Goal: Task Accomplishment & Management: Manage account settings

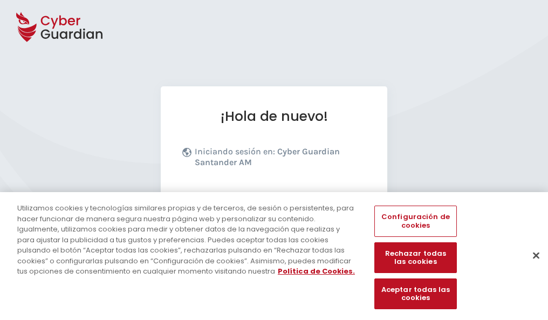
scroll to position [132, 0]
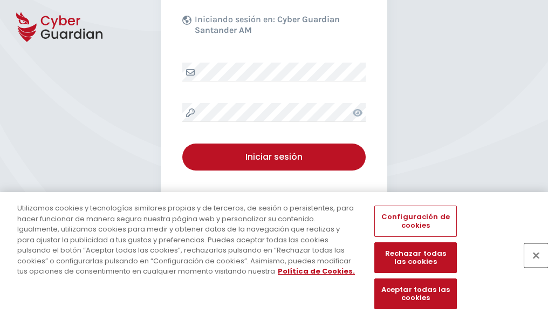
click at [531, 267] on button "Cerrar" at bounding box center [536, 255] width 24 height 24
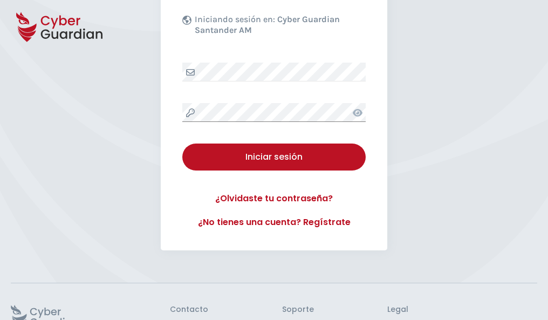
scroll to position [210, 0]
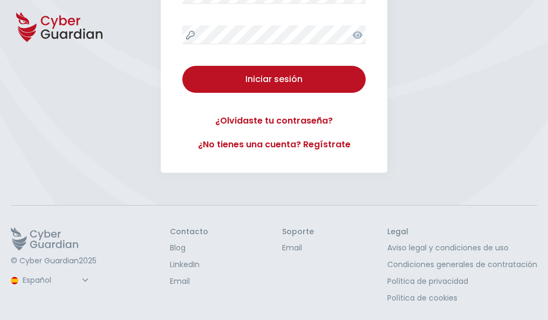
click at [182, 66] on button "Iniciar sesión" at bounding box center [273, 79] width 183 height 27
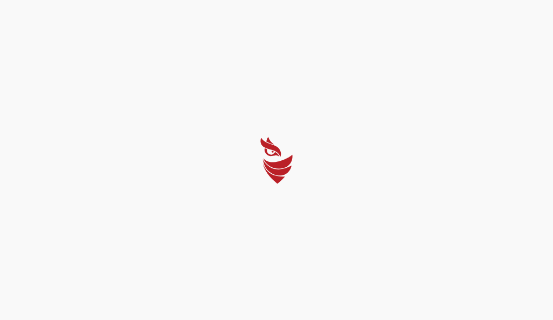
select select "Português (BR)"
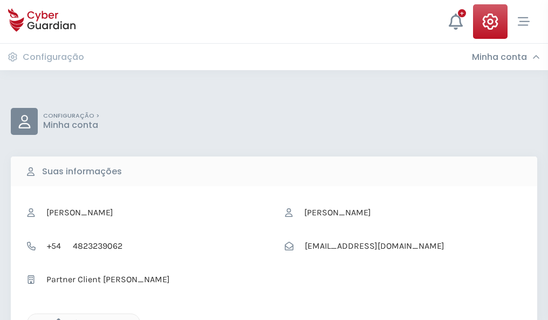
click at [56, 319] on icon "button" at bounding box center [55, 322] width 9 height 9
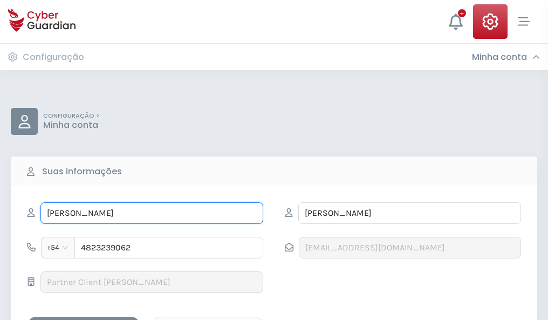
click at [152, 213] on input "SEVERO" at bounding box center [151, 213] width 223 height 22
type input "S"
type input "Luisa"
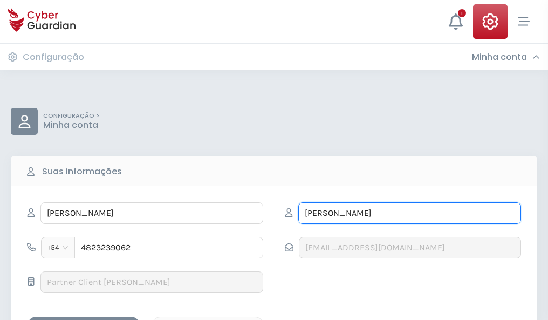
click at [410, 213] on input "ANAYA" at bounding box center [409, 213] width 223 height 22
type input "A"
type input "Bautista"
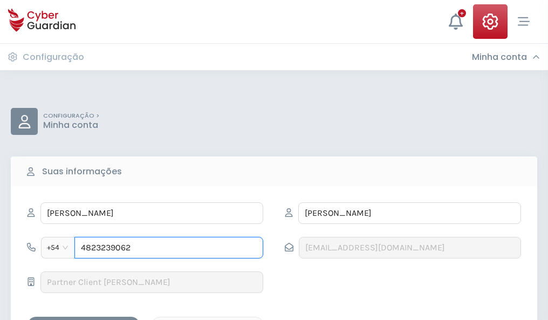
click at [169, 248] on input "4823239062" at bounding box center [168, 248] width 189 height 22
type input "4"
type input "4957900375"
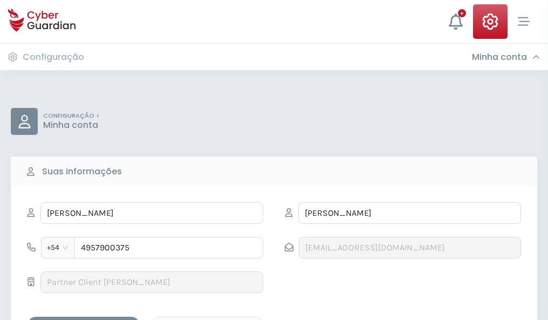
click at [84, 319] on div "Salvar alterações" at bounding box center [83, 325] width 97 height 13
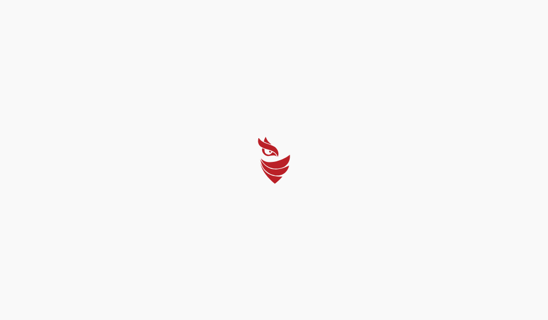
select select "Português (BR)"
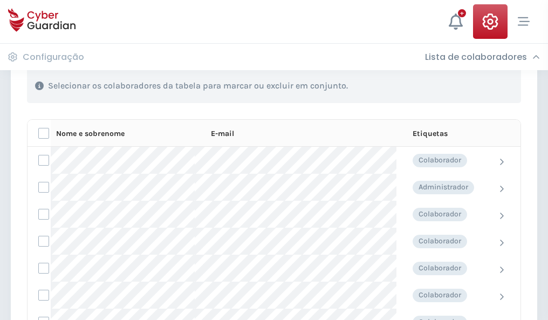
scroll to position [462, 0]
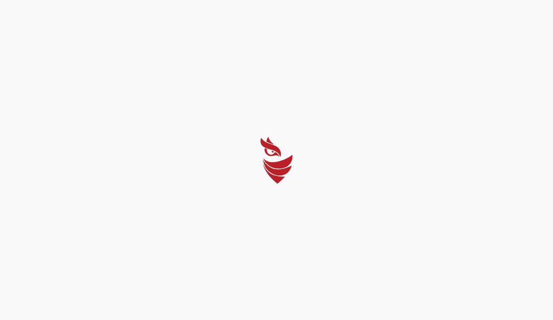
select select "Português (BR)"
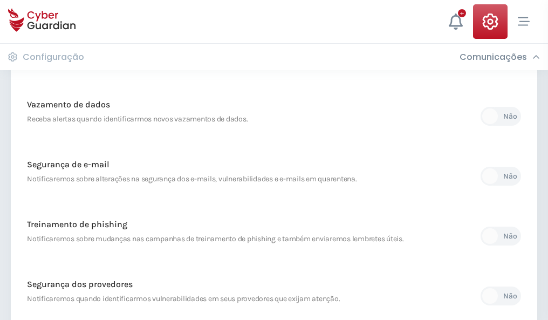
scroll to position [568, 0]
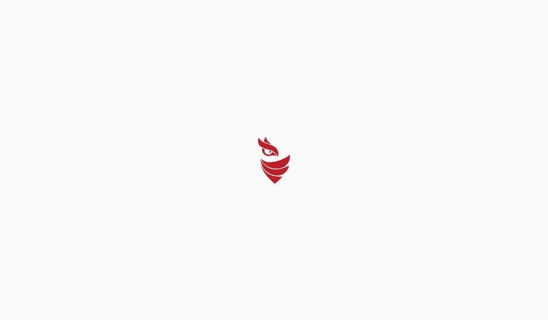
select select "Português (BR)"
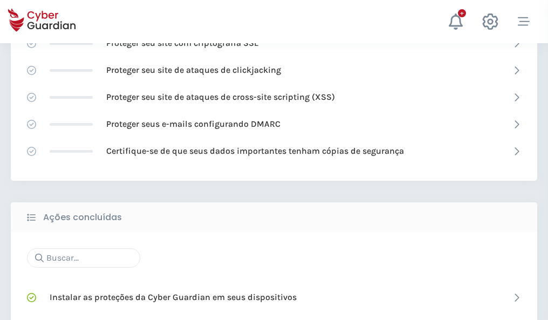
scroll to position [719, 0]
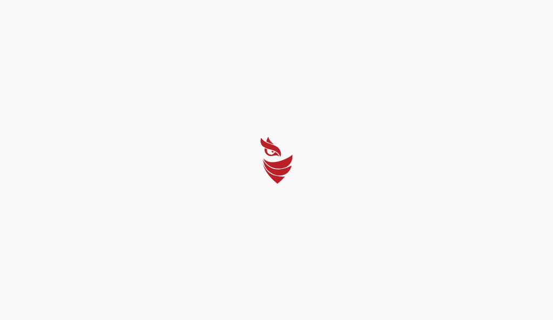
select select "Português (BR)"
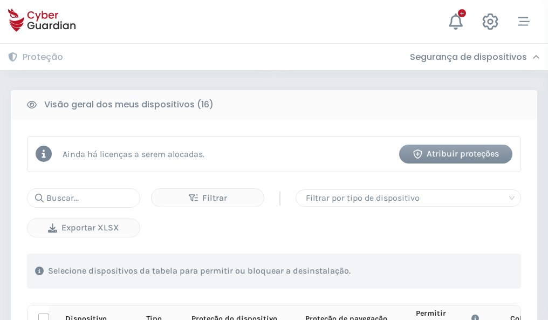
scroll to position [953, 0]
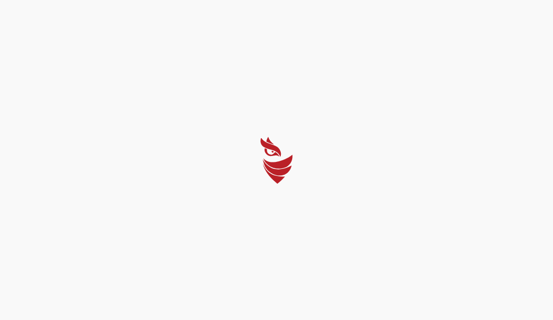
select select "Português (BR)"
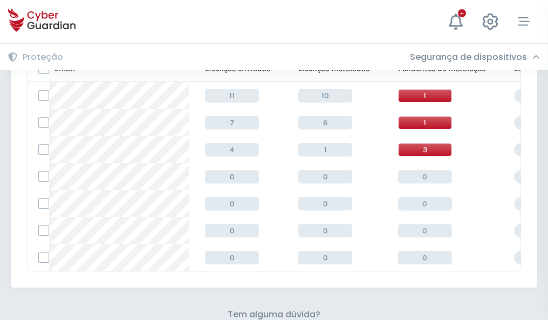
scroll to position [474, 0]
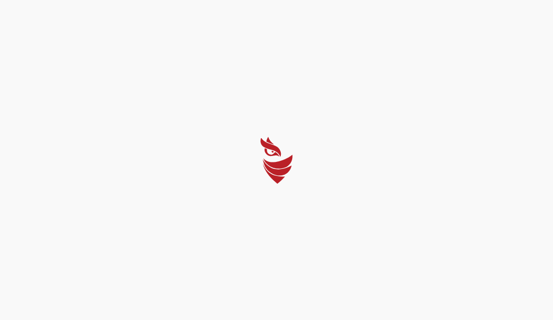
select select "Português (BR)"
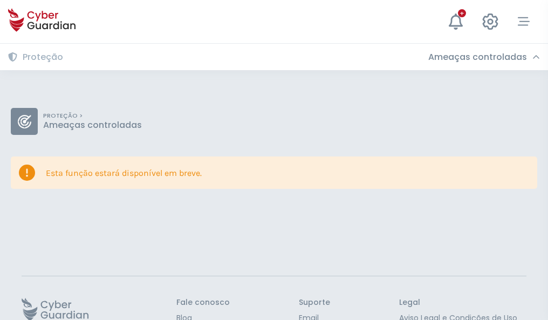
scroll to position [70, 0]
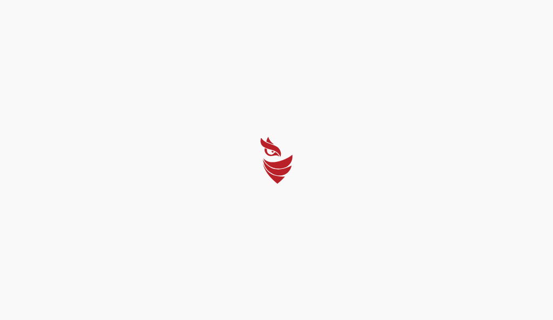
select select "Português (BR)"
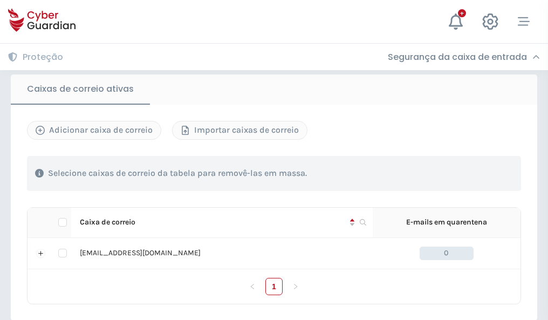
scroll to position [890, 0]
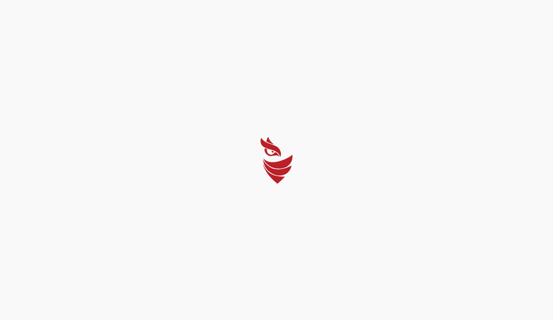
select select "Português (BR)"
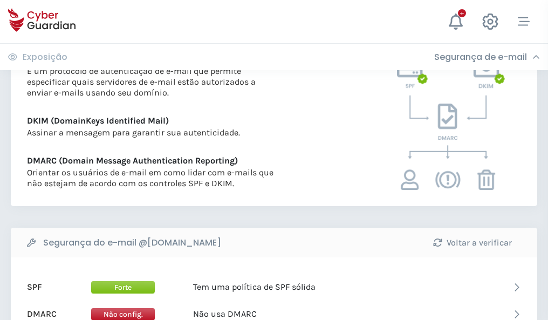
scroll to position [582, 0]
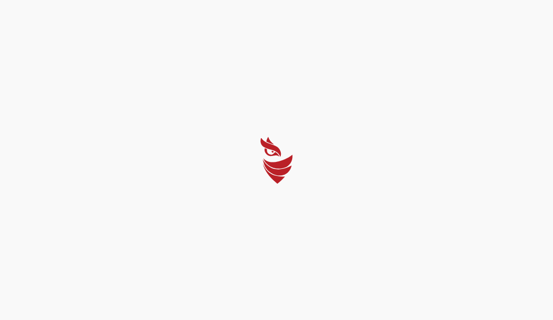
select select "Português (BR)"
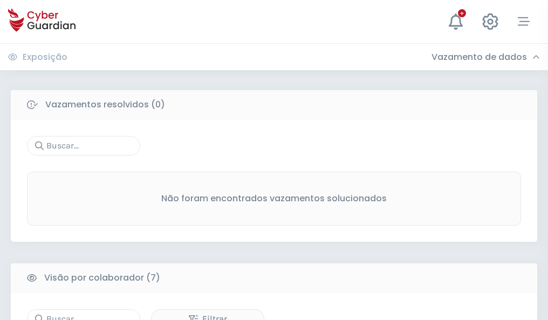
scroll to position [893, 0]
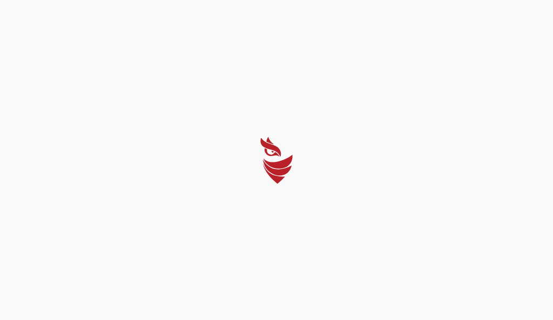
select select "Português (BR)"
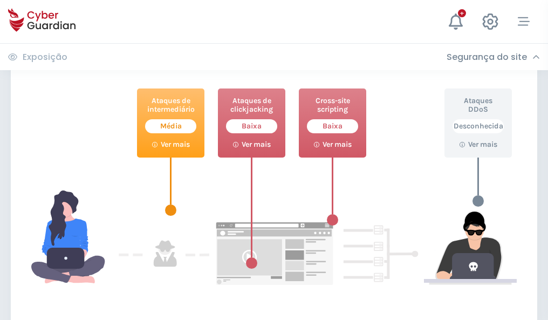
scroll to position [588, 0]
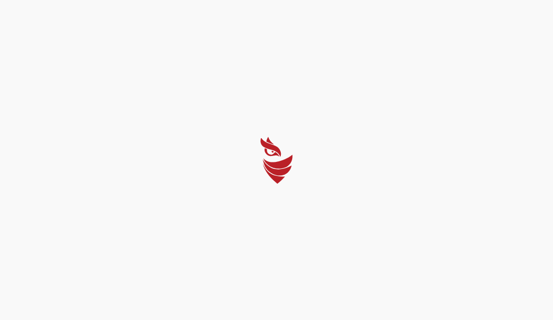
select select "Português (BR)"
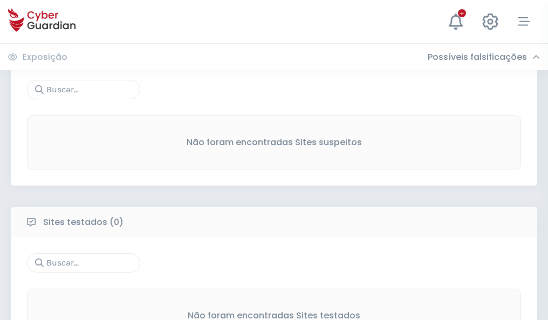
scroll to position [564, 0]
